Goal: Information Seeking & Learning: Learn about a topic

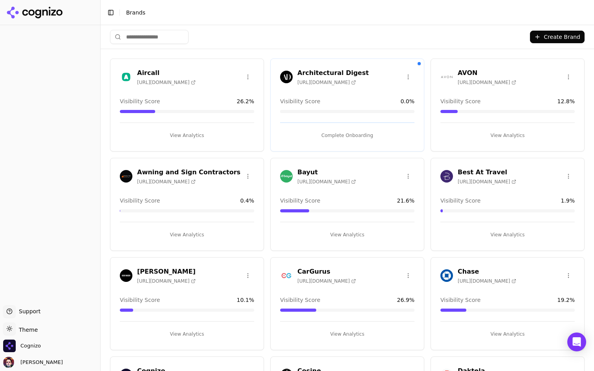
click at [146, 42] on input "search" at bounding box center [149, 37] width 79 height 14
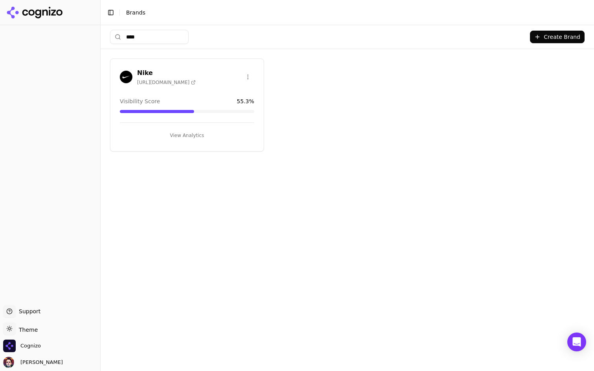
type input "****"
click at [185, 137] on button "View Analytics" at bounding box center [187, 135] width 134 height 13
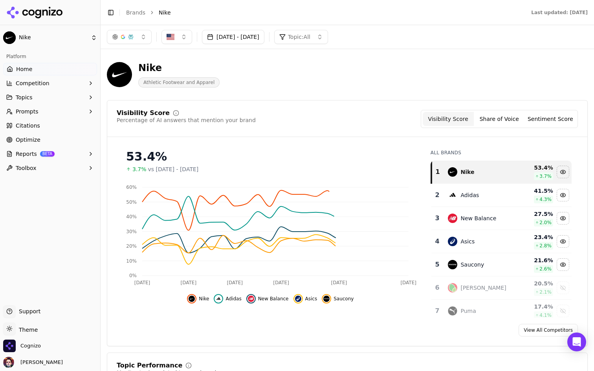
click at [183, 35] on button "button" at bounding box center [176, 37] width 31 height 14
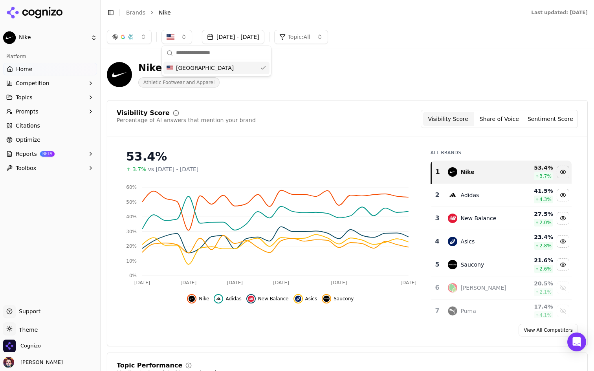
click at [183, 35] on button "button" at bounding box center [176, 37] width 31 height 14
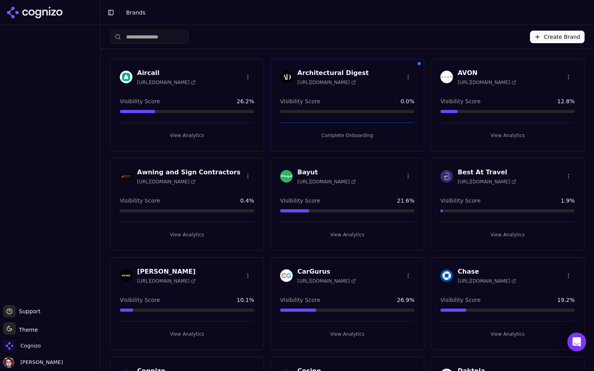
click at [167, 40] on input "search" at bounding box center [149, 37] width 79 height 14
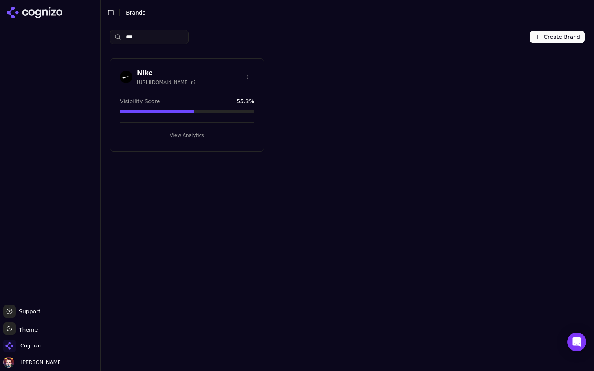
type input "***"
click at [192, 135] on button "View Analytics" at bounding box center [187, 135] width 134 height 13
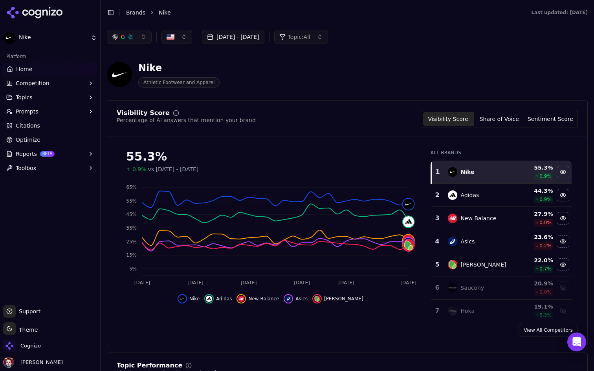
click at [178, 33] on button "button" at bounding box center [176, 37] width 31 height 14
click at [257, 36] on button "Sep 15, 2025 - Oct 15, 2025" at bounding box center [233, 37] width 62 height 14
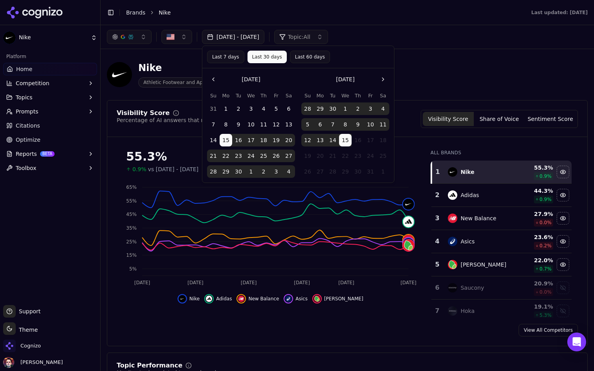
click at [226, 60] on button "Last 7 days" at bounding box center [225, 57] width 37 height 13
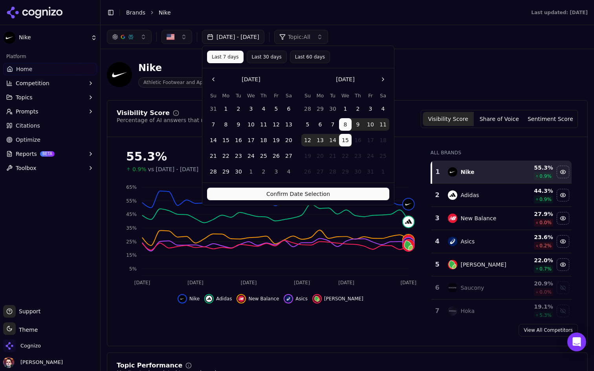
click at [297, 196] on button "Confirm Date Selection" at bounding box center [298, 194] width 182 height 13
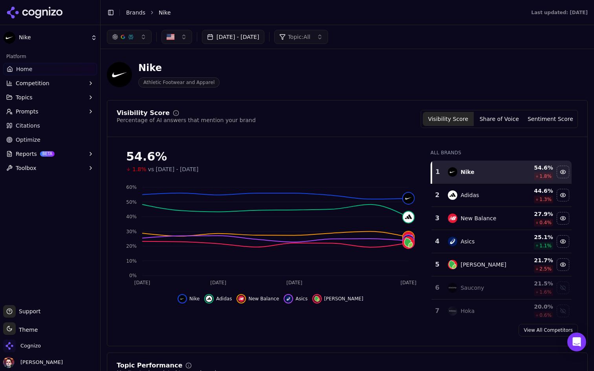
click at [249, 35] on button "Oct 08, 2025 - Oct 15, 2025" at bounding box center [233, 37] width 62 height 14
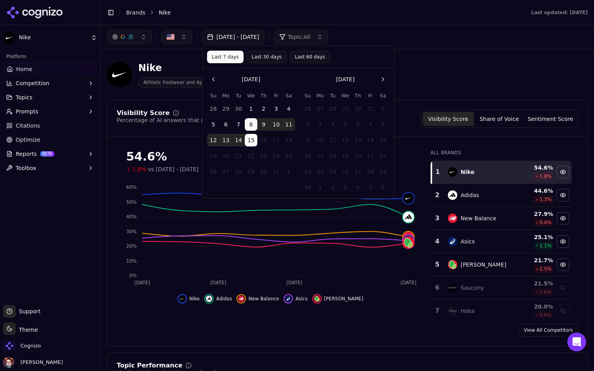
click at [253, 110] on button "1" at bounding box center [251, 109] width 13 height 13
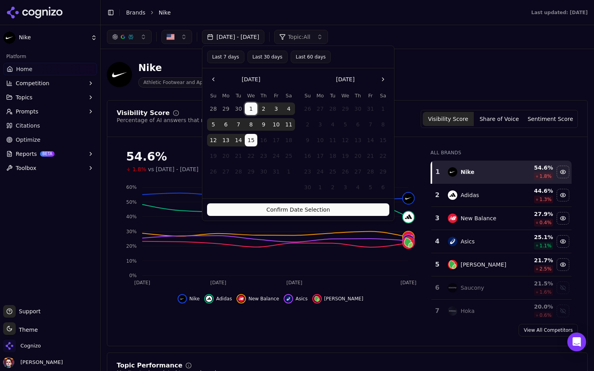
click at [238, 125] on button "7" at bounding box center [238, 124] width 13 height 13
click at [262, 213] on button "Confirm Date Selection" at bounding box center [298, 209] width 182 height 13
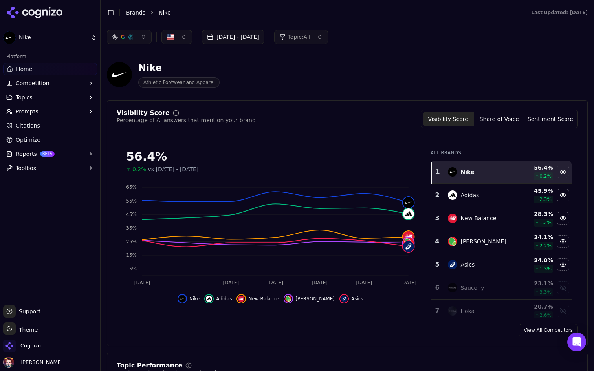
click at [238, 40] on button "Oct 01, 2025 - Oct 07, 2025" at bounding box center [233, 37] width 62 height 14
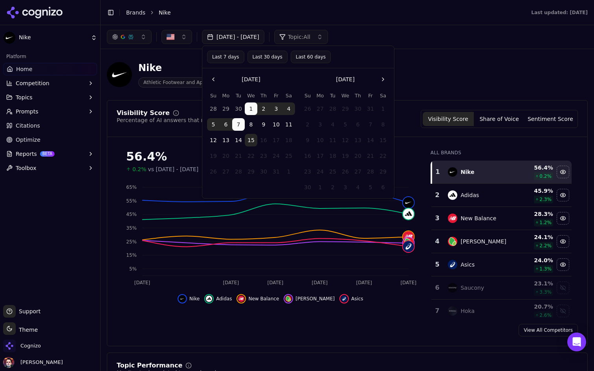
click at [215, 81] on button "Go to the Previous Month" at bounding box center [213, 79] width 13 height 13
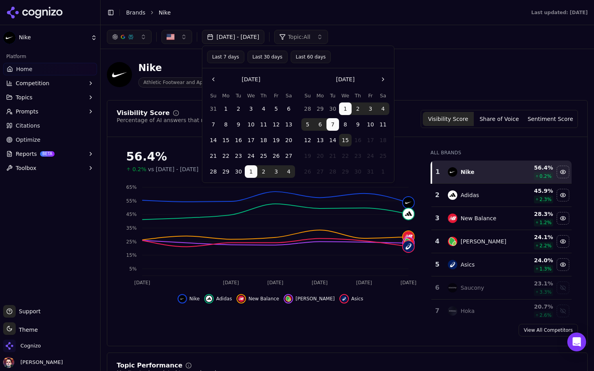
click at [227, 139] on button "15" at bounding box center [226, 140] width 13 height 13
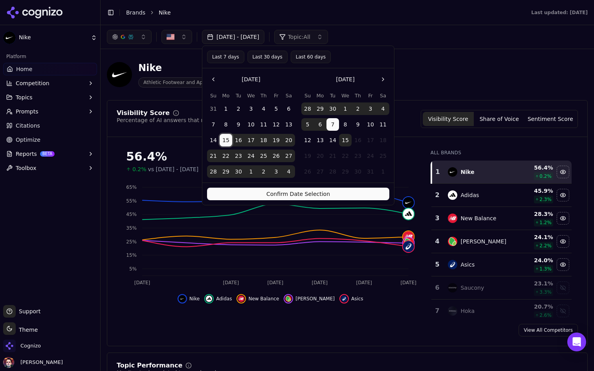
click at [227, 139] on button "15" at bounding box center [226, 140] width 13 height 13
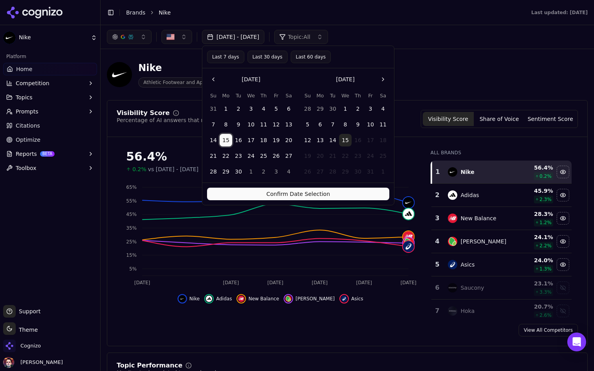
click at [227, 139] on button "15" at bounding box center [226, 140] width 13 height 13
click at [225, 139] on button "15" at bounding box center [226, 140] width 13 height 13
click at [216, 154] on button "21" at bounding box center [213, 156] width 13 height 13
click at [253, 195] on button "Confirm Date Selection" at bounding box center [298, 194] width 182 height 13
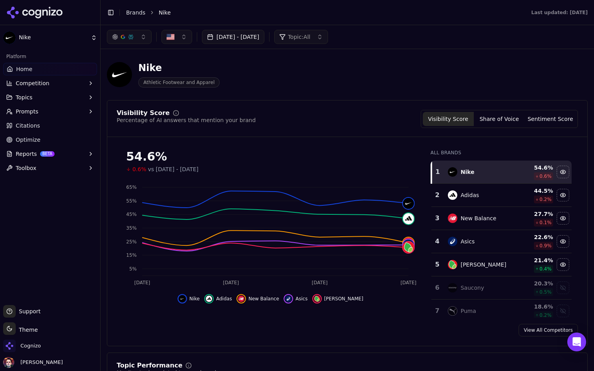
click at [216, 37] on button "Sep 15, 2025 - Sep 21, 2025" at bounding box center [233, 37] width 62 height 14
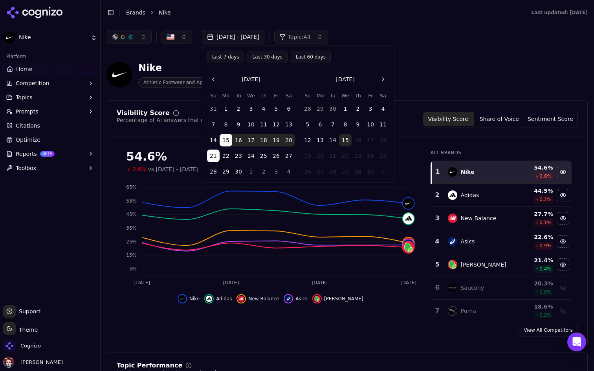
click at [239, 137] on button "16" at bounding box center [238, 140] width 13 height 13
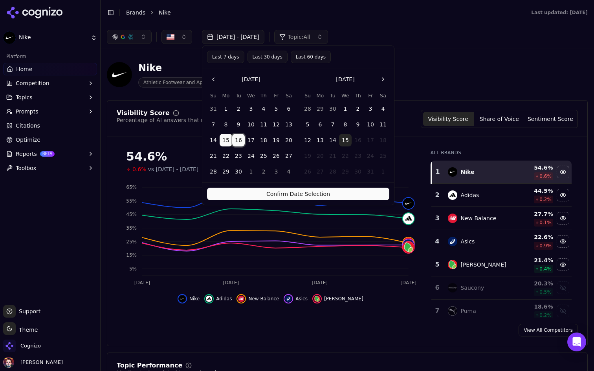
click at [230, 156] on button "22" at bounding box center [226, 156] width 13 height 13
click at [232, 156] on button "22" at bounding box center [226, 156] width 13 height 13
click at [223, 156] on button "22" at bounding box center [226, 156] width 13 height 13
click at [228, 122] on button "8" at bounding box center [226, 124] width 13 height 13
click at [214, 140] on button "14" at bounding box center [213, 140] width 13 height 13
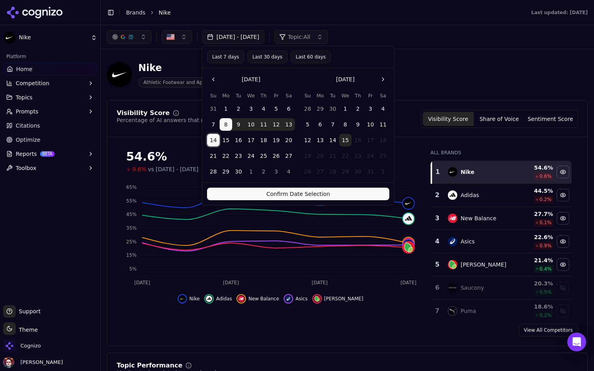
click at [256, 189] on button "Confirm Date Selection" at bounding box center [298, 194] width 182 height 13
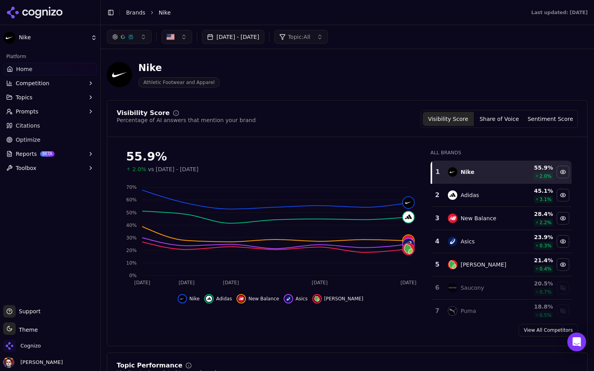
click at [241, 37] on button "Sep 08, 2025 - Sep 14, 2025" at bounding box center [233, 37] width 62 height 14
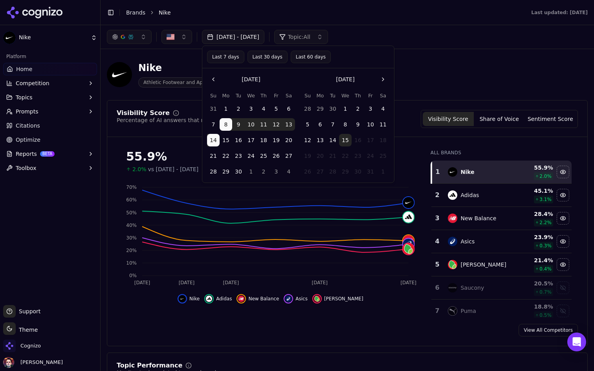
click at [252, 124] on button "10" at bounding box center [251, 124] width 13 height 13
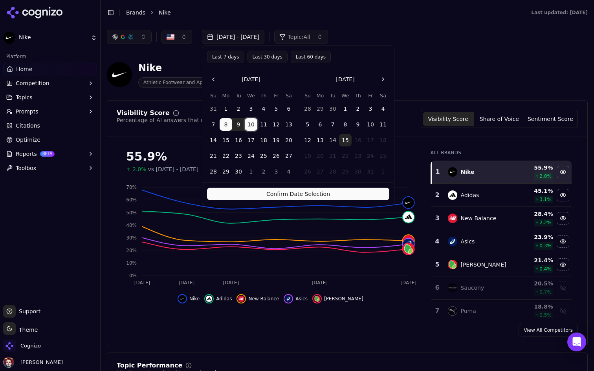
click at [248, 137] on button "17" at bounding box center [251, 140] width 13 height 13
click at [252, 123] on button "10" at bounding box center [251, 124] width 13 height 13
click at [251, 141] on button "17" at bounding box center [251, 140] width 13 height 13
click at [256, 192] on button "Confirm Date Selection" at bounding box center [298, 194] width 182 height 13
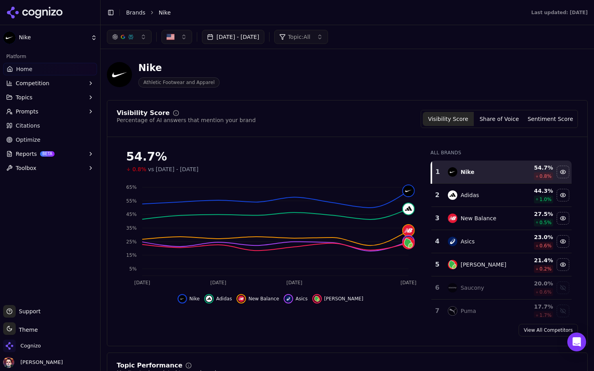
click at [254, 35] on button "Sep 10, 2025 - Sep 17, 2025" at bounding box center [233, 37] width 62 height 14
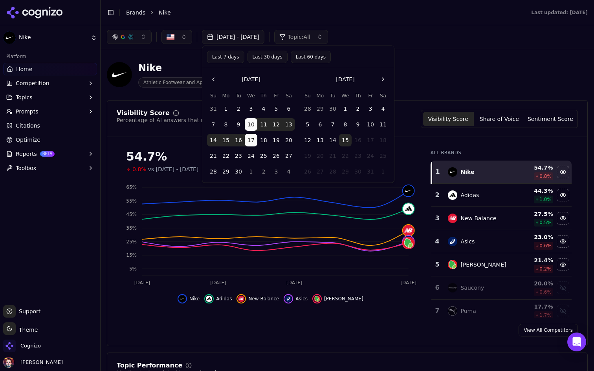
click at [228, 109] on button "1" at bounding box center [226, 109] width 13 height 13
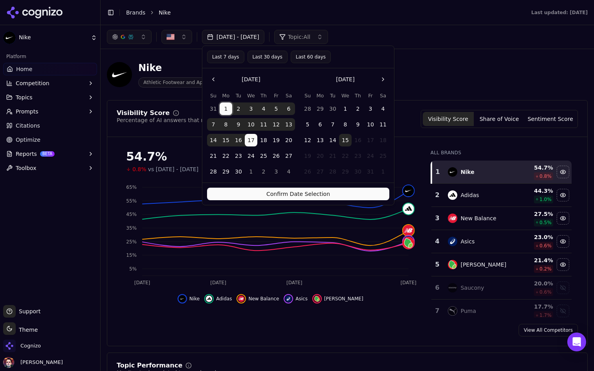
click at [227, 124] on button "8" at bounding box center [226, 124] width 13 height 13
click at [251, 195] on button "Confirm Date Selection" at bounding box center [298, 194] width 182 height 13
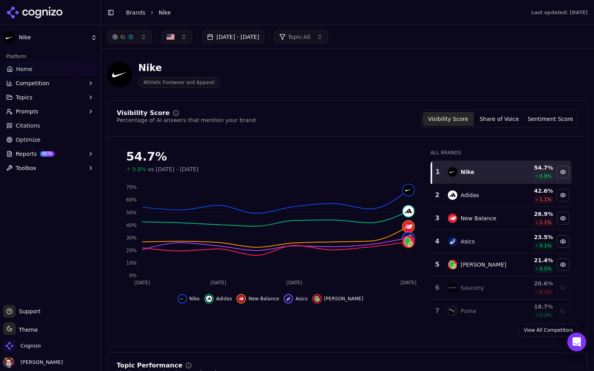
click at [143, 35] on button "button" at bounding box center [129, 37] width 45 height 14
click at [278, 89] on div "Nike Athletic Footwear and Apparel" at bounding box center [347, 74] width 481 height 38
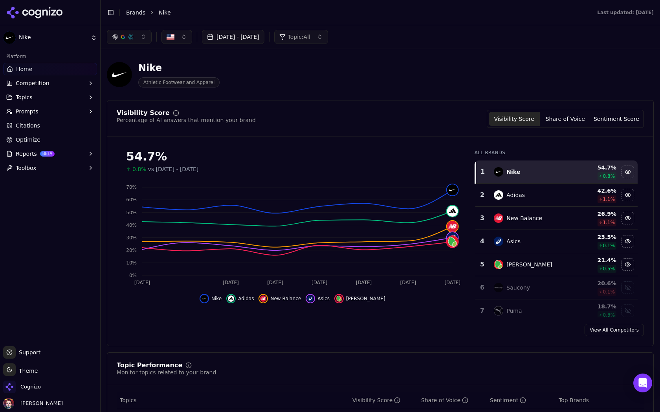
click at [108, 9] on button "Toggle Sidebar" at bounding box center [110, 12] width 11 height 11
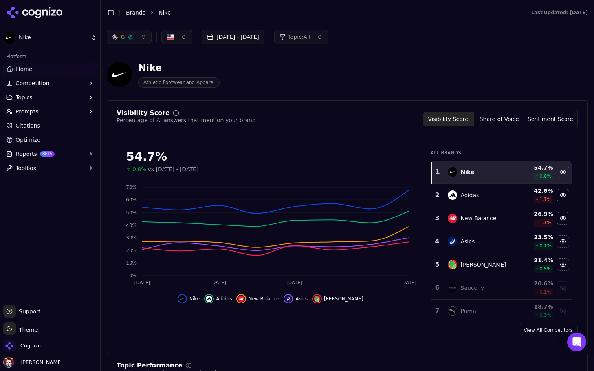
click at [282, 69] on div "Nike Athletic Footwear and Apparel" at bounding box center [283, 75] width 352 height 26
click at [101, 89] on button "Toggle Sidebar" at bounding box center [100, 185] width 6 height 371
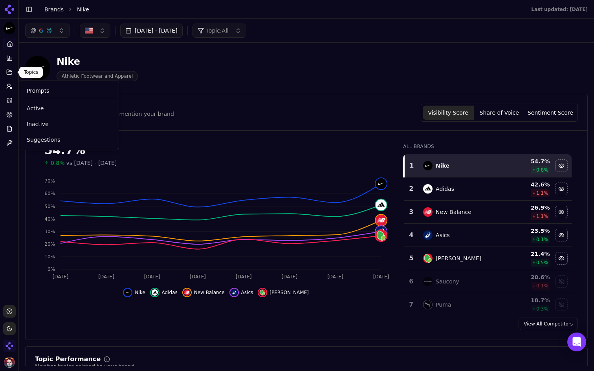
click at [10, 72] on icon at bounding box center [9, 72] width 6 height 6
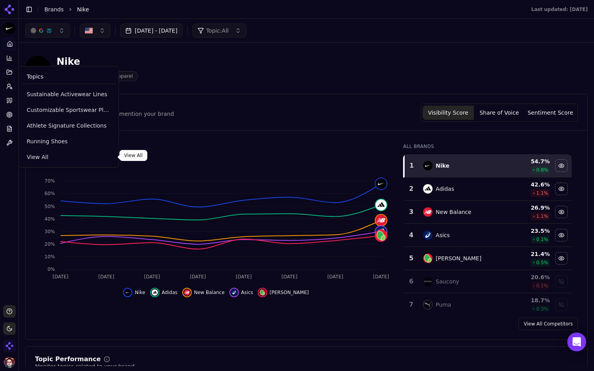
click at [49, 151] on link "View All" at bounding box center [68, 157] width 93 height 14
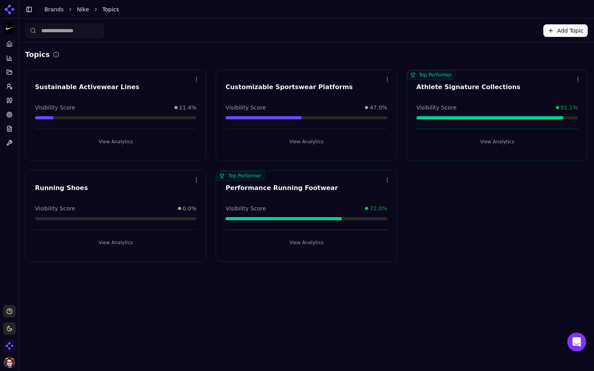
click at [118, 242] on button "View Analytics" at bounding box center [115, 242] width 161 height 13
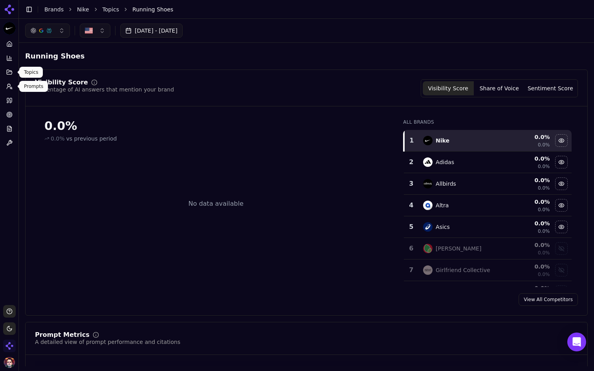
click at [6, 73] on icon at bounding box center [9, 72] width 6 height 6
click at [7, 91] on button "Prompts" at bounding box center [9, 86] width 12 height 13
click at [11, 85] on icon at bounding box center [9, 86] width 6 height 6
click at [8, 38] on link "Home" at bounding box center [9, 44] width 12 height 13
click at [8, 38] on html "Nike Platform Home Competition Topics Prompts Citations Optimize Reports Toolbo…" at bounding box center [297, 185] width 594 height 371
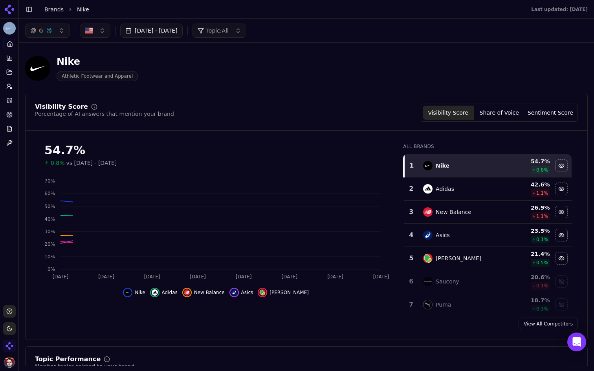
click at [7, 31] on html "Nike Platform Home Competition Topics Prompts Citations Optimize Reports Toolbo…" at bounding box center [297, 185] width 594 height 371
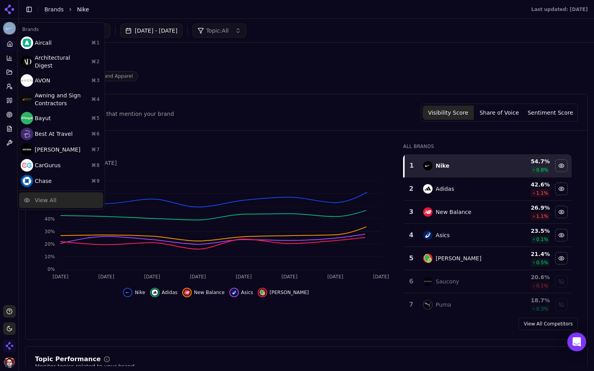
click at [46, 197] on div "View All" at bounding box center [46, 200] width 22 height 8
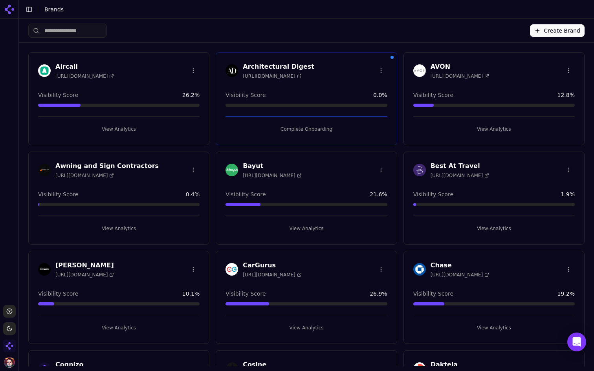
click at [9, 346] on img "Open organization switcher" at bounding box center [9, 346] width 13 height 13
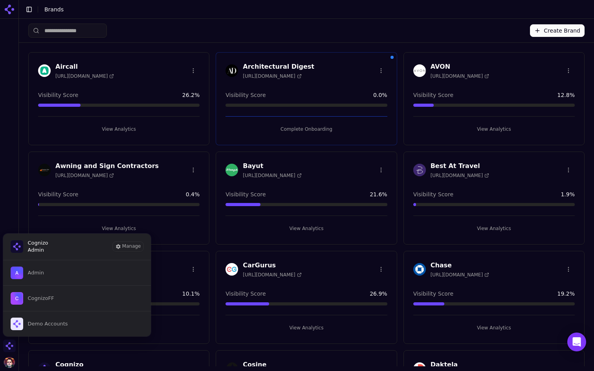
click at [9, 346] on img "Close organization switcher" at bounding box center [9, 346] width 13 height 13
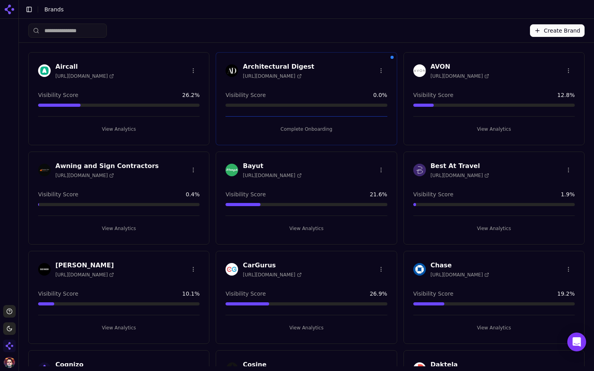
click at [18, 187] on button "Toggle Sidebar" at bounding box center [18, 185] width 6 height 371
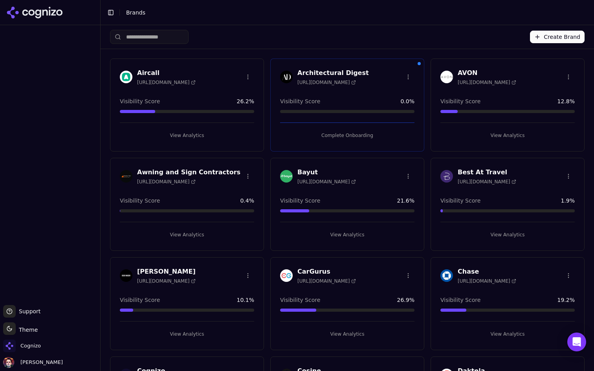
click at [99, 191] on button "Toggle Sidebar" at bounding box center [100, 185] width 6 height 371
